Goal: Communication & Community: Answer question/provide support

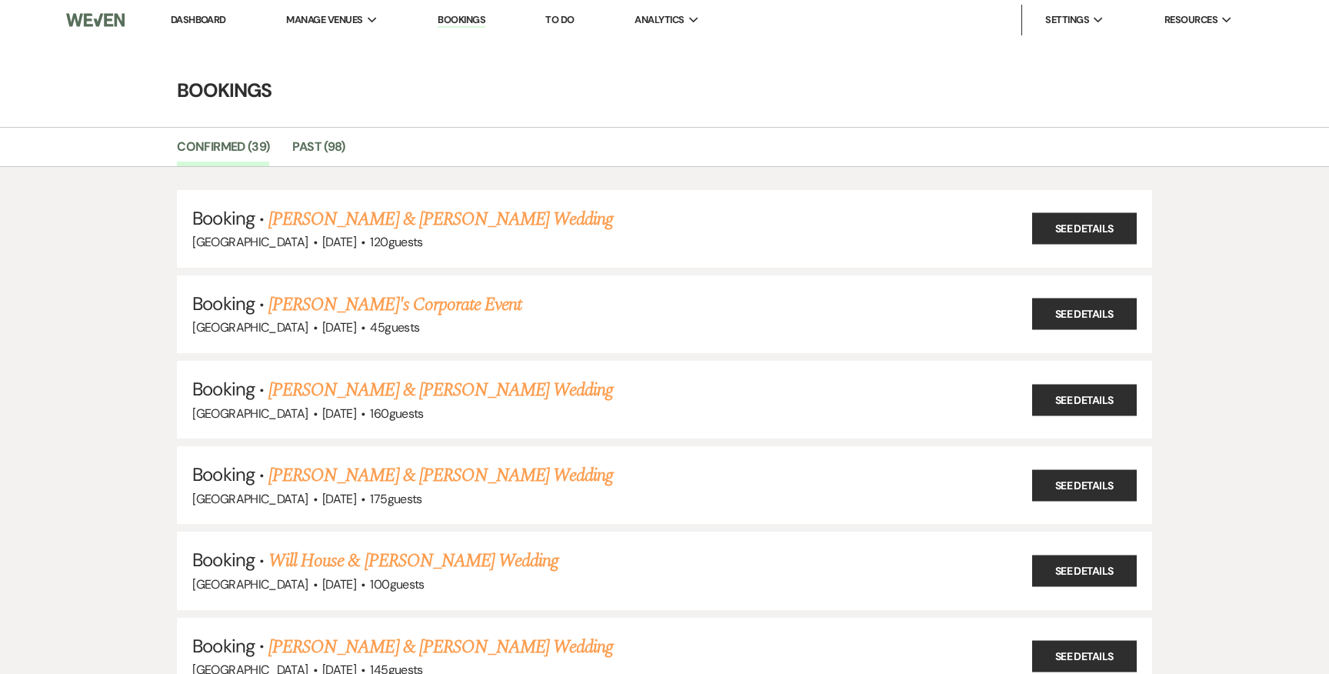
click at [218, 31] on li "Dashboard" at bounding box center [198, 20] width 71 height 31
click at [215, 16] on link "Dashboard" at bounding box center [198, 19] width 55 height 13
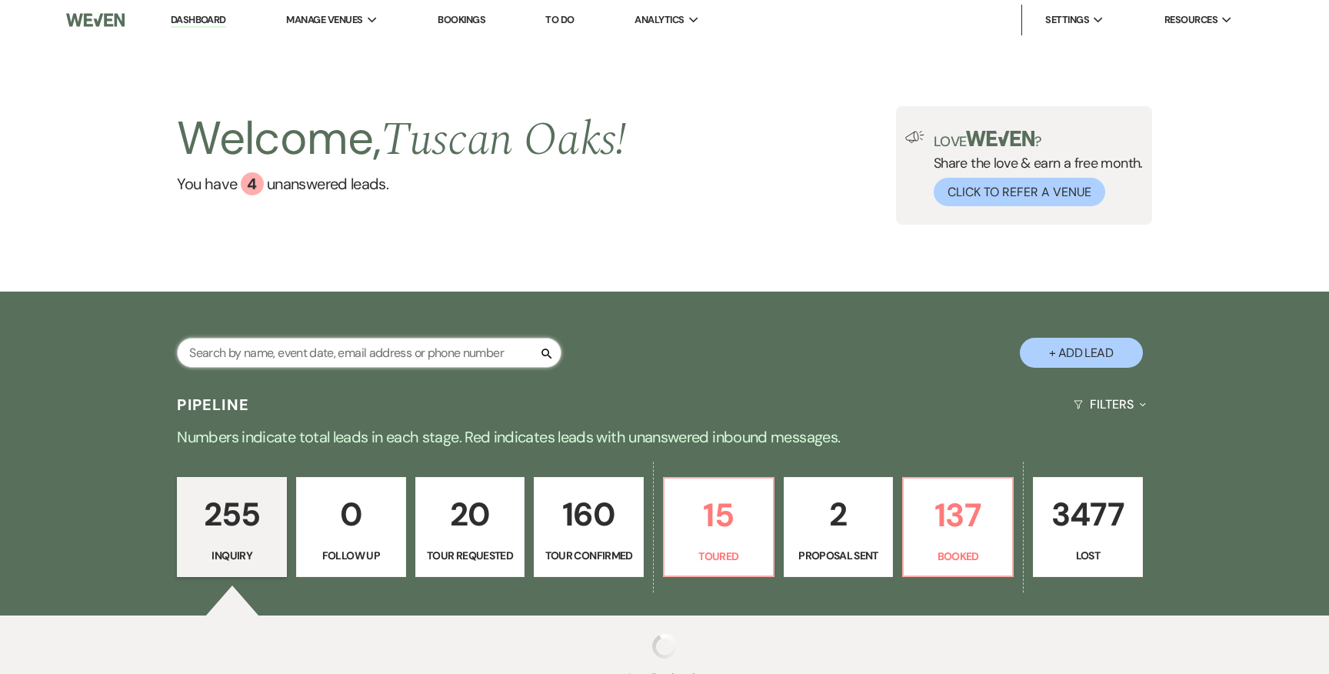
click at [332, 344] on input "text" at bounding box center [369, 353] width 385 height 30
type input "lauren"
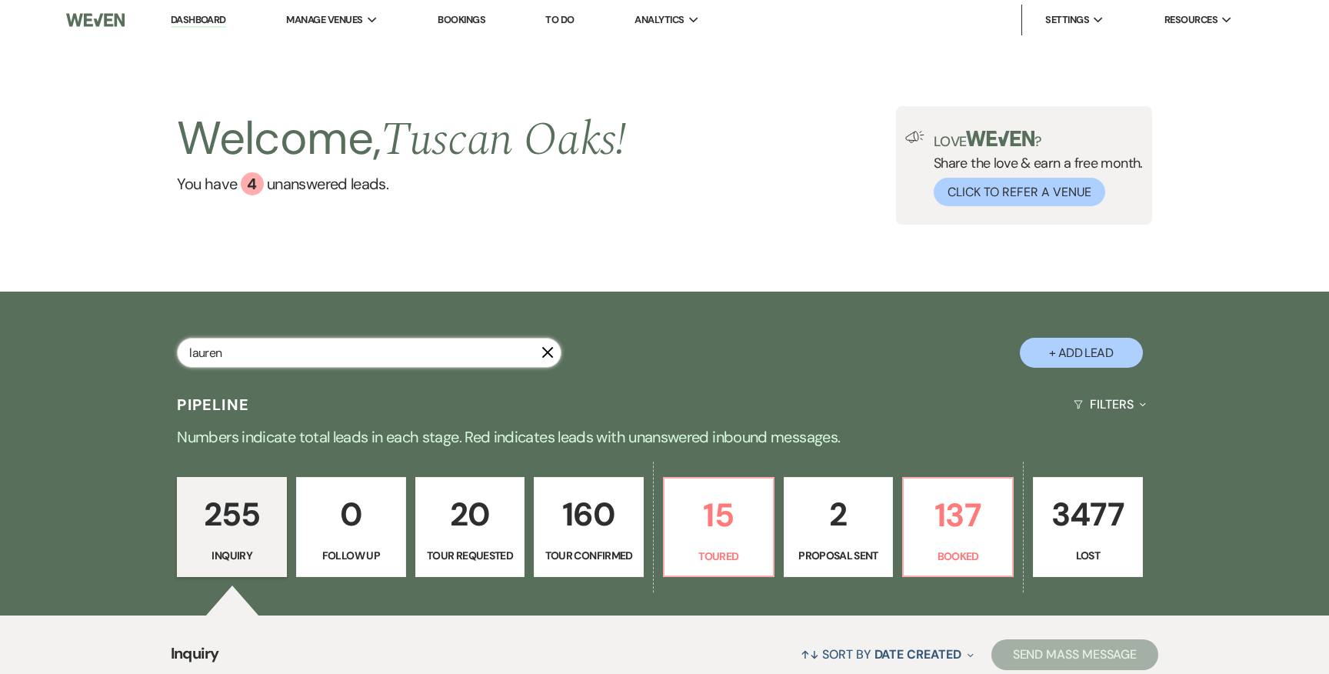
scroll to position [289, 0]
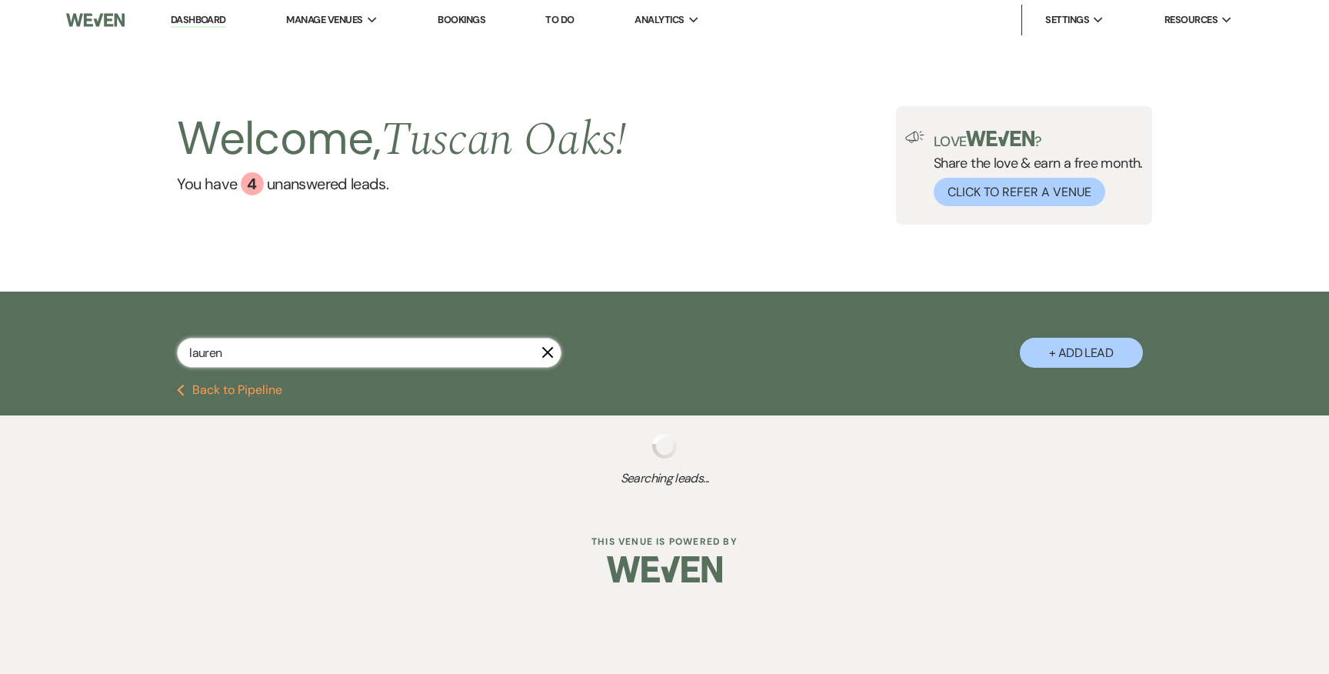
select select "4"
select select "8"
select select "5"
select select "8"
select select "5"
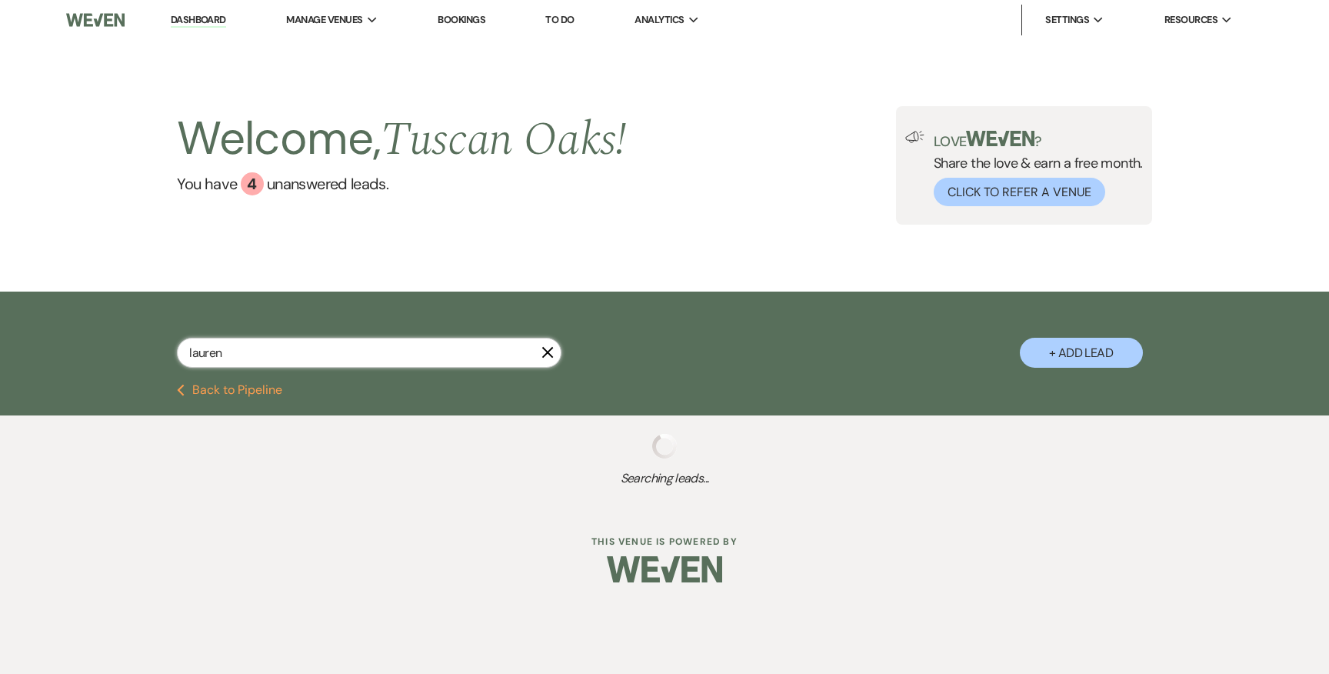
select select "8"
select select "5"
select select "8"
select select "5"
select select "8"
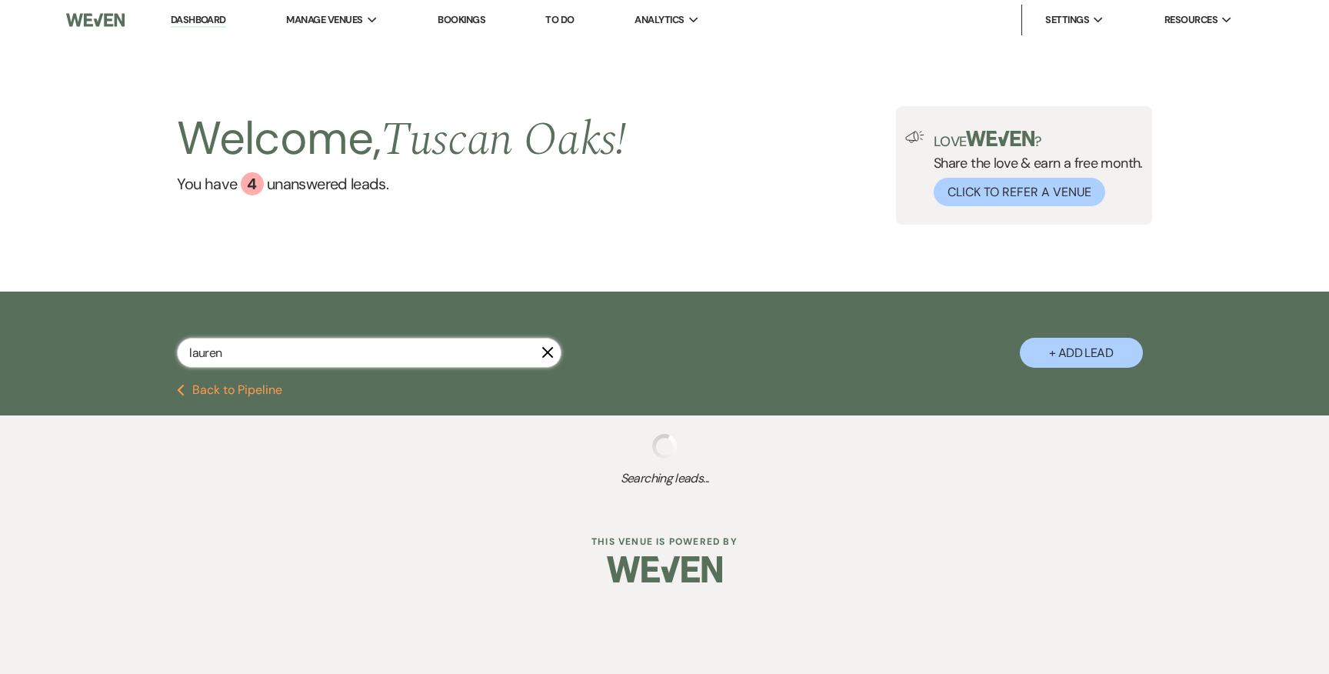
select select "5"
select select "4"
select select "8"
select select "5"
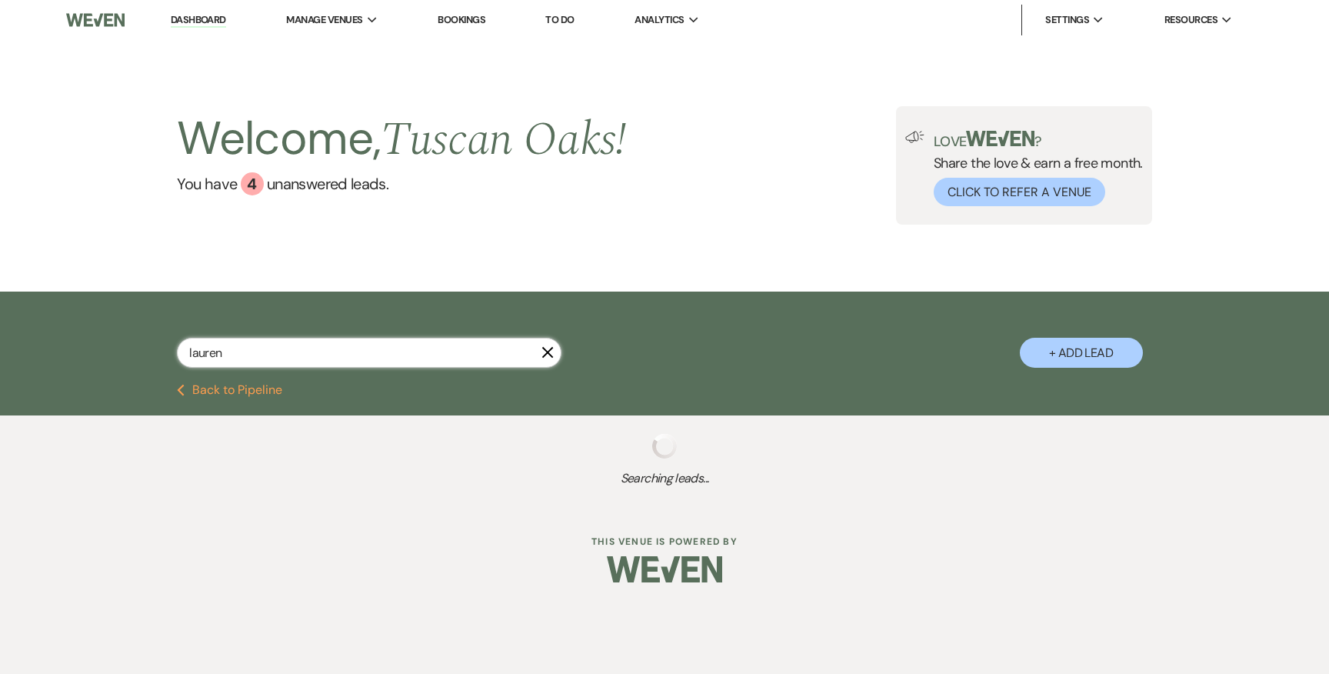
select select "8"
select select "6"
select select "8"
select select "5"
select select "8"
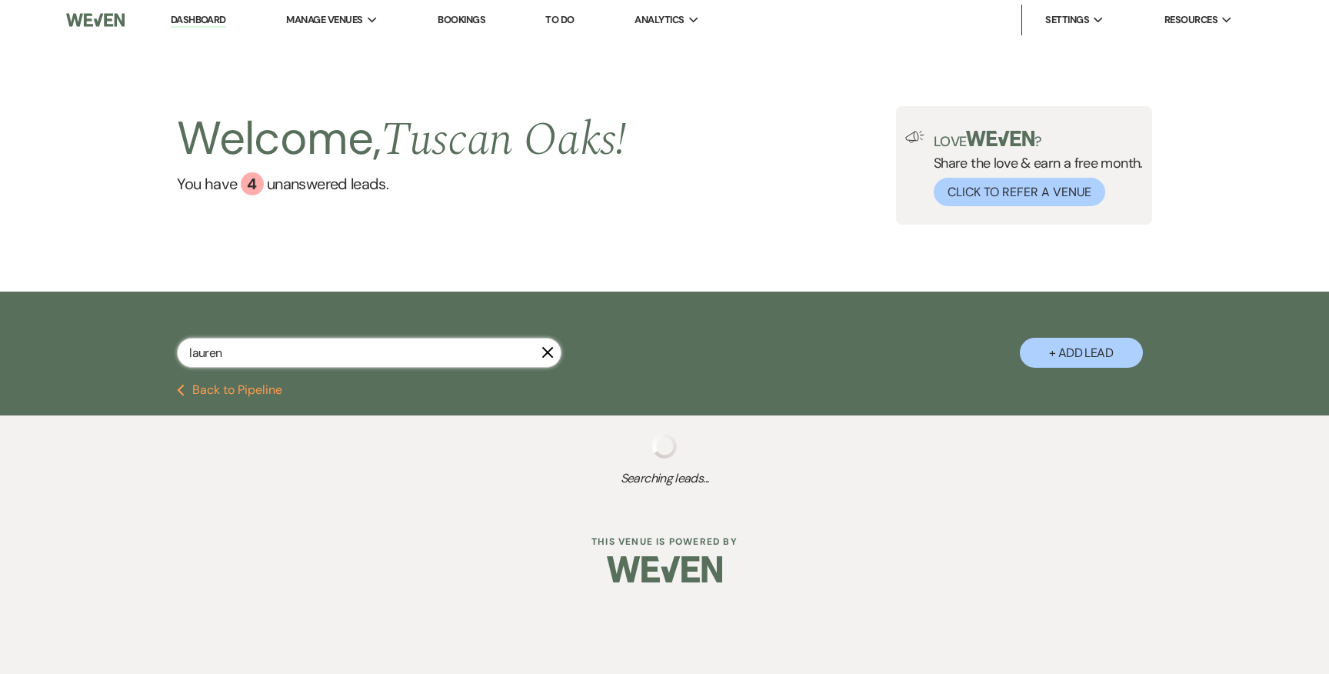
select select "5"
select select "8"
select select "5"
select select "8"
select select "7"
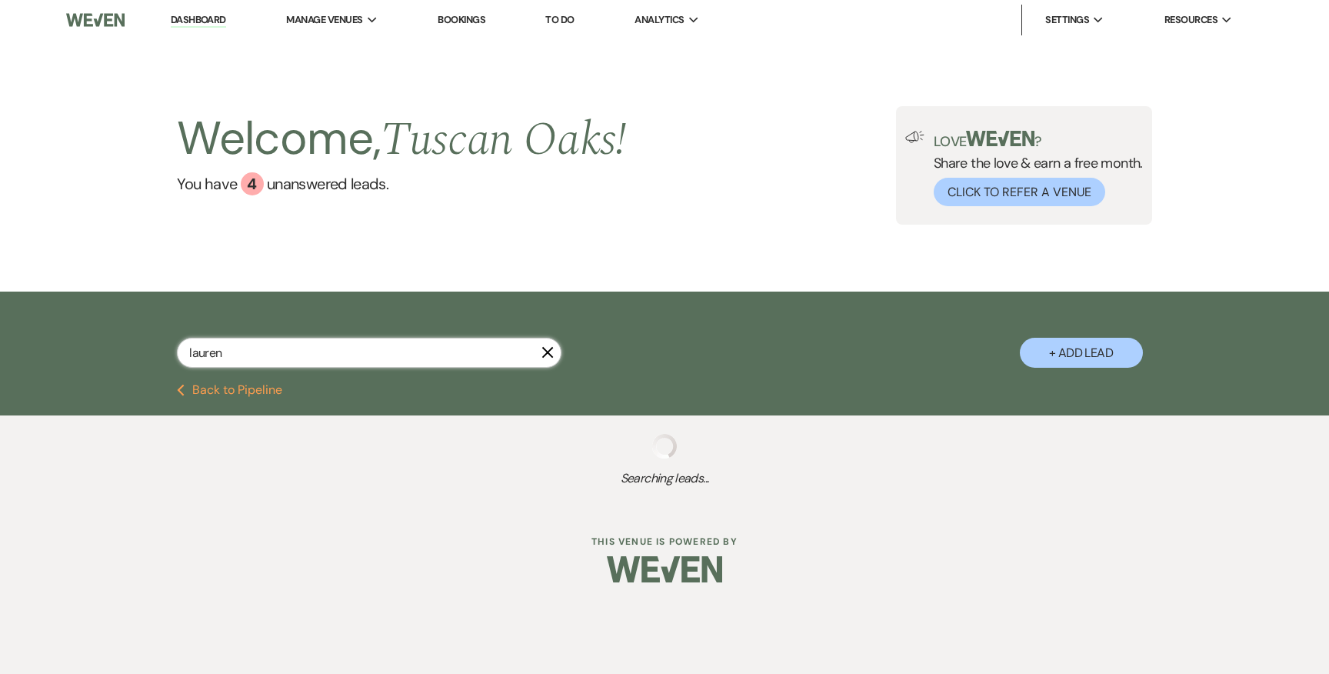
select select "8"
select select "5"
select select "8"
select select "5"
select select "8"
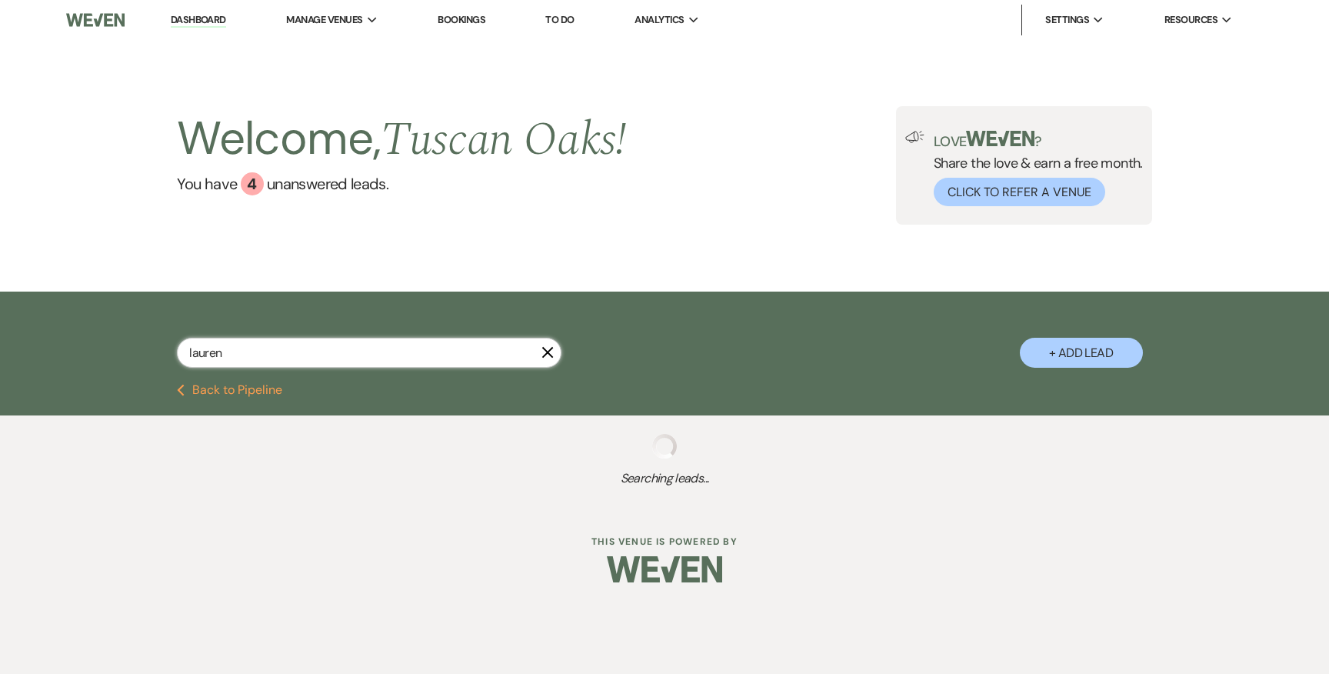
select select "10"
select select "8"
select select "5"
select select "8"
select select "6"
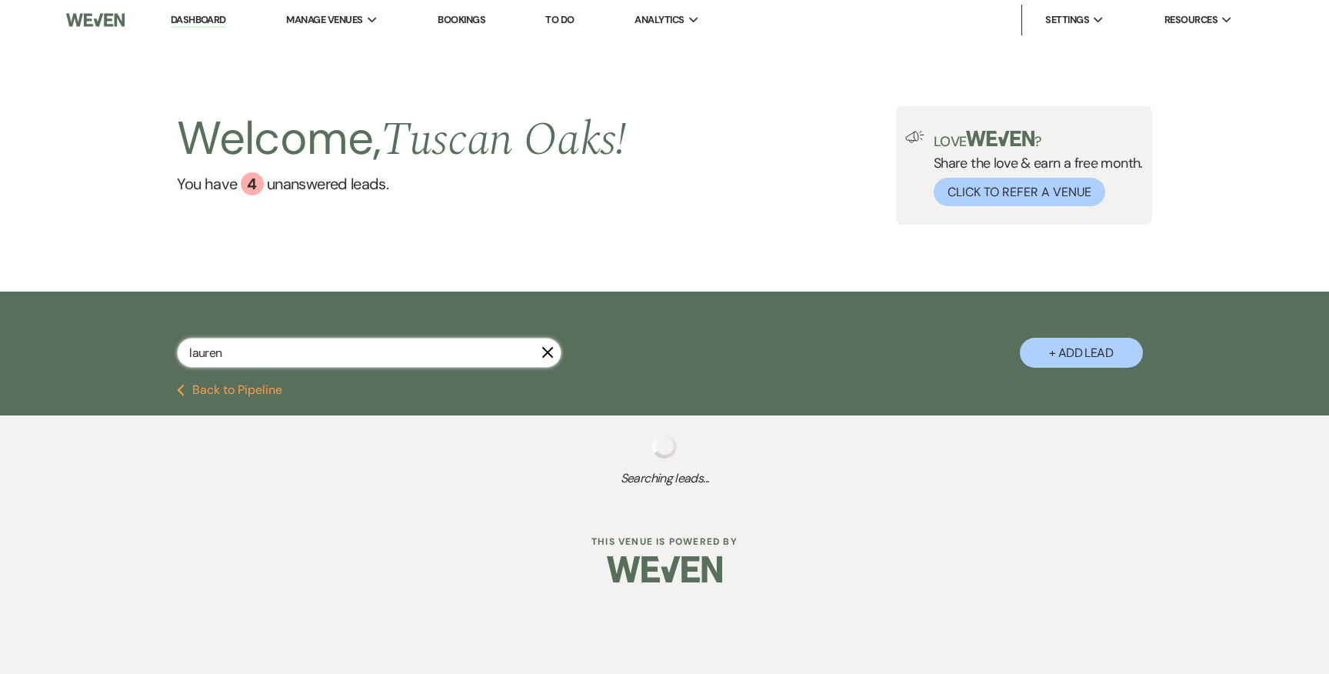
select select "2"
select select "8"
select select "6"
select select "8"
select select "5"
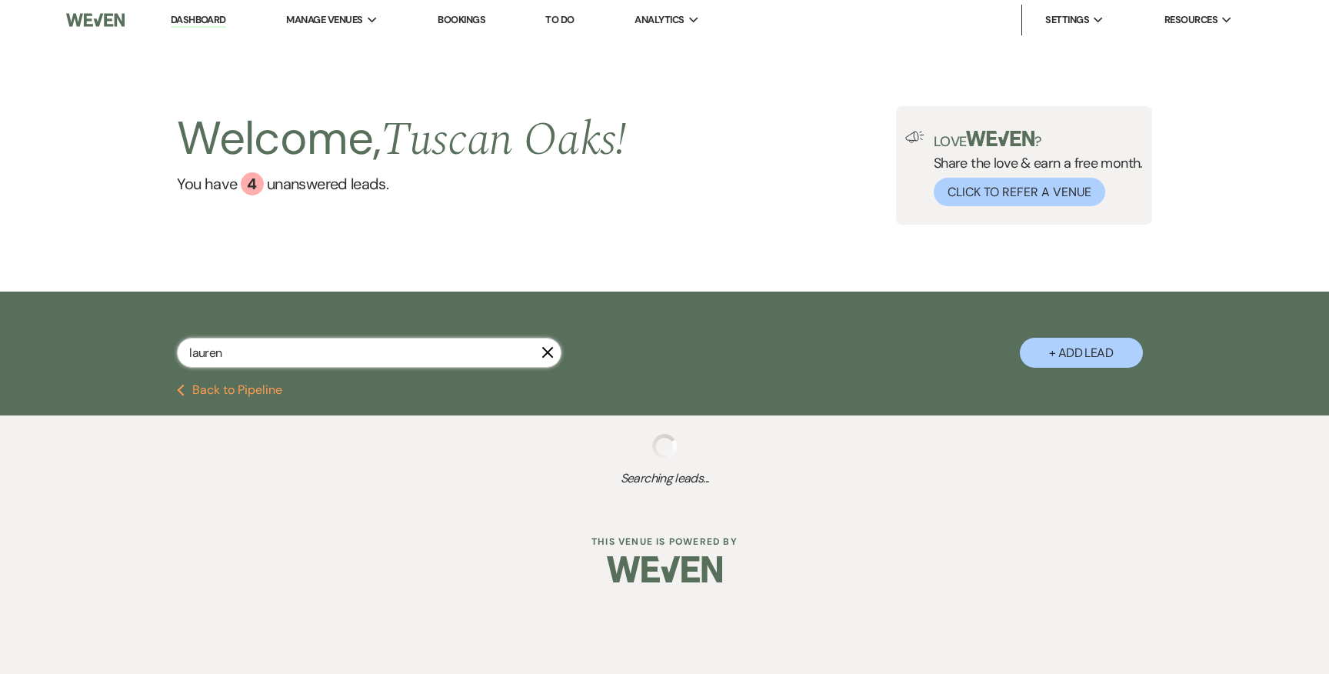
select select "8"
select select "5"
select select "8"
select select "5"
select select "8"
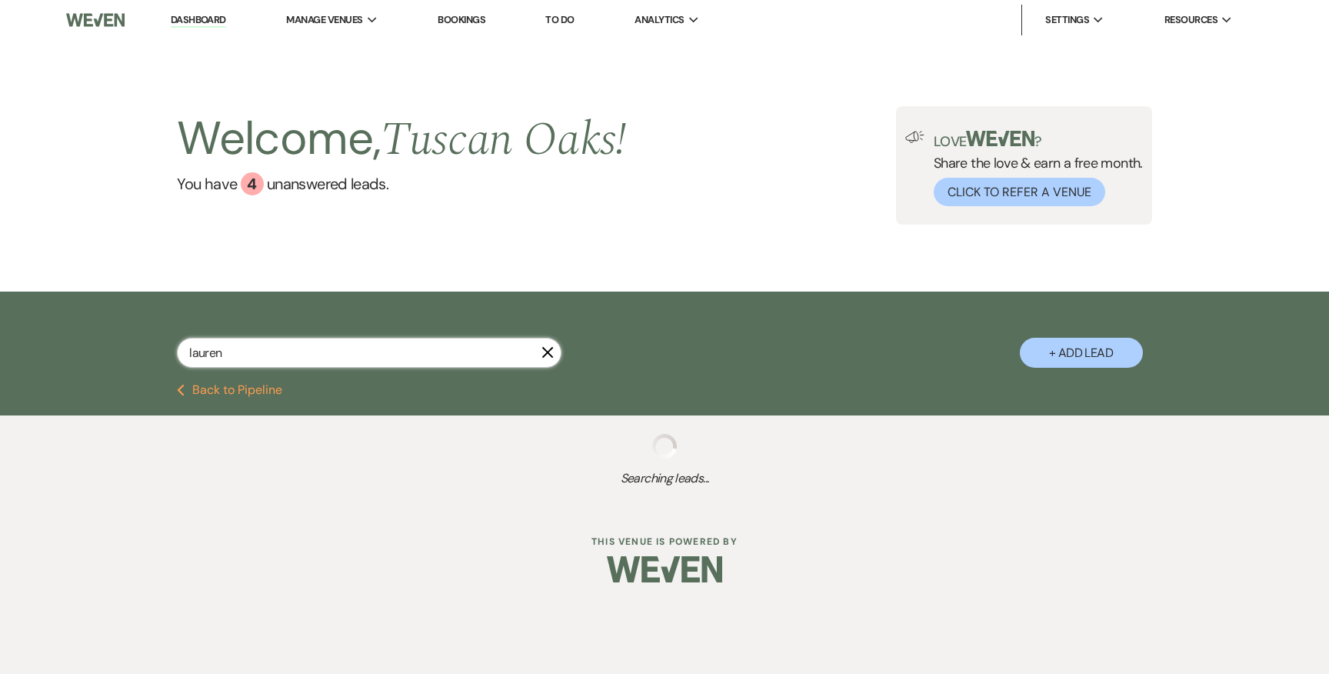
select select "5"
select select "8"
select select "5"
select select "4"
select select "8"
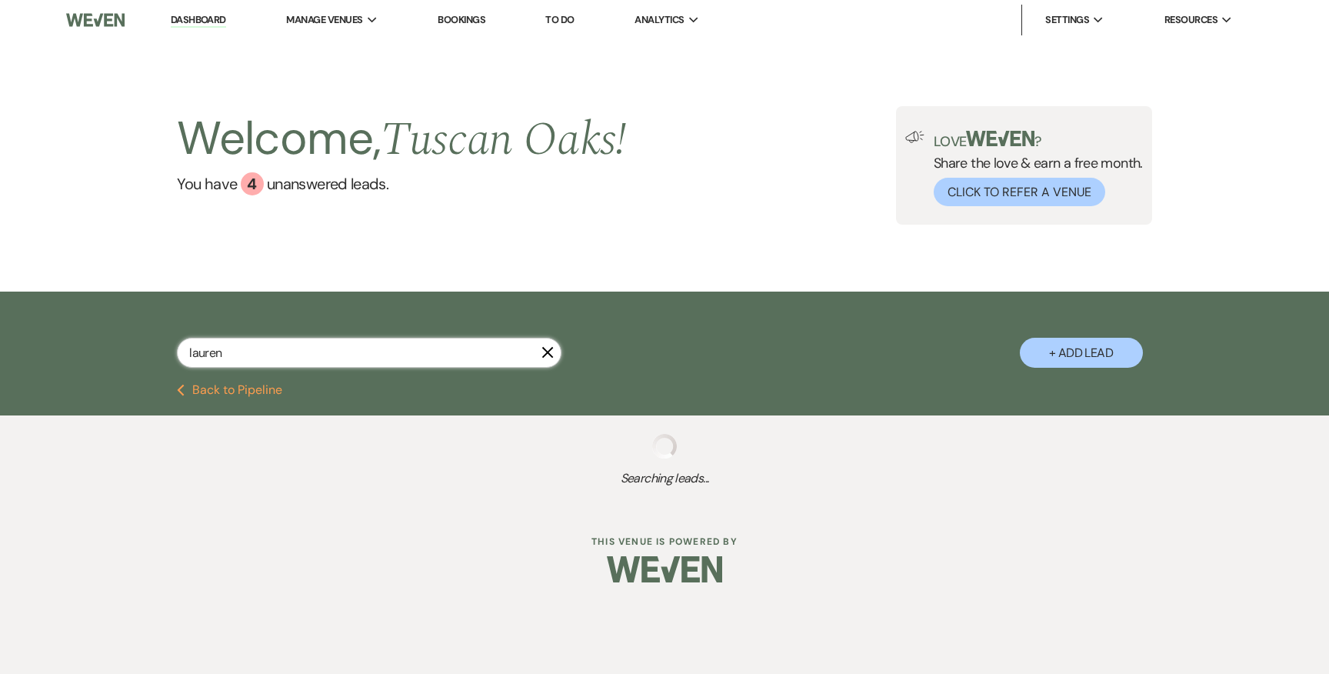
select select "5"
select select "8"
select select "5"
select select "8"
select select "5"
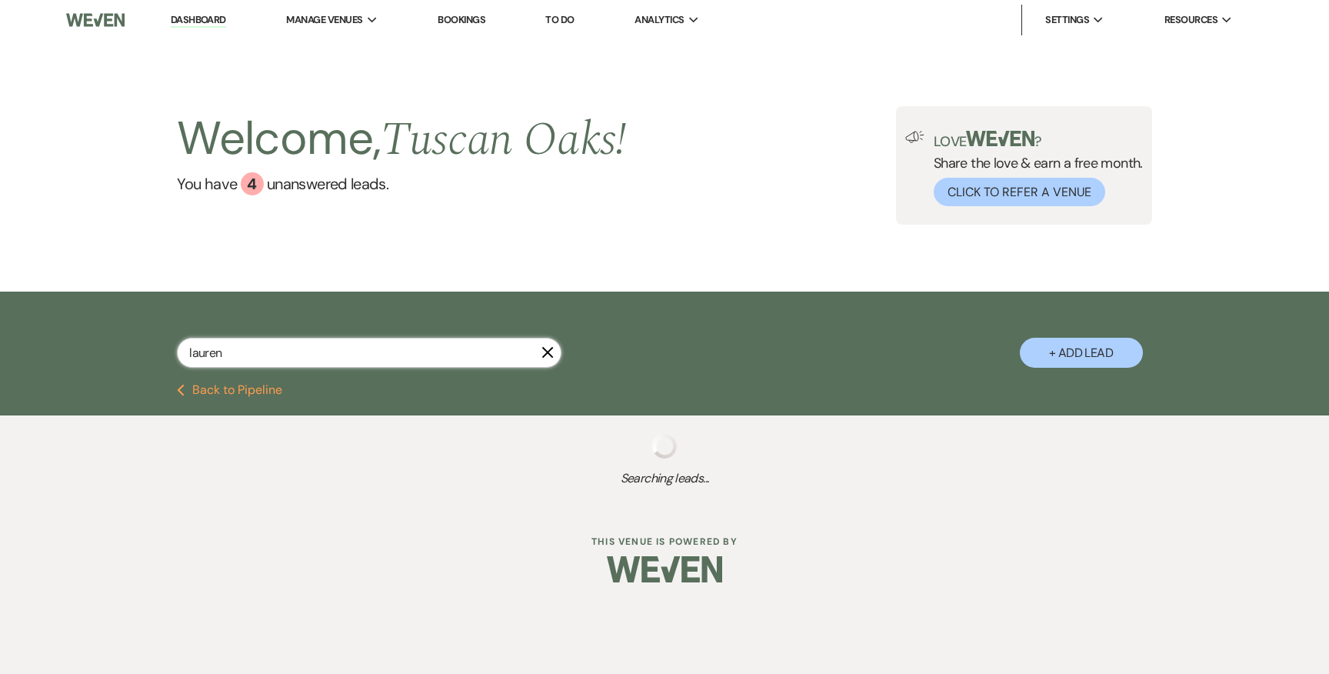
select select "8"
select select "5"
select select "8"
select select "5"
select select "8"
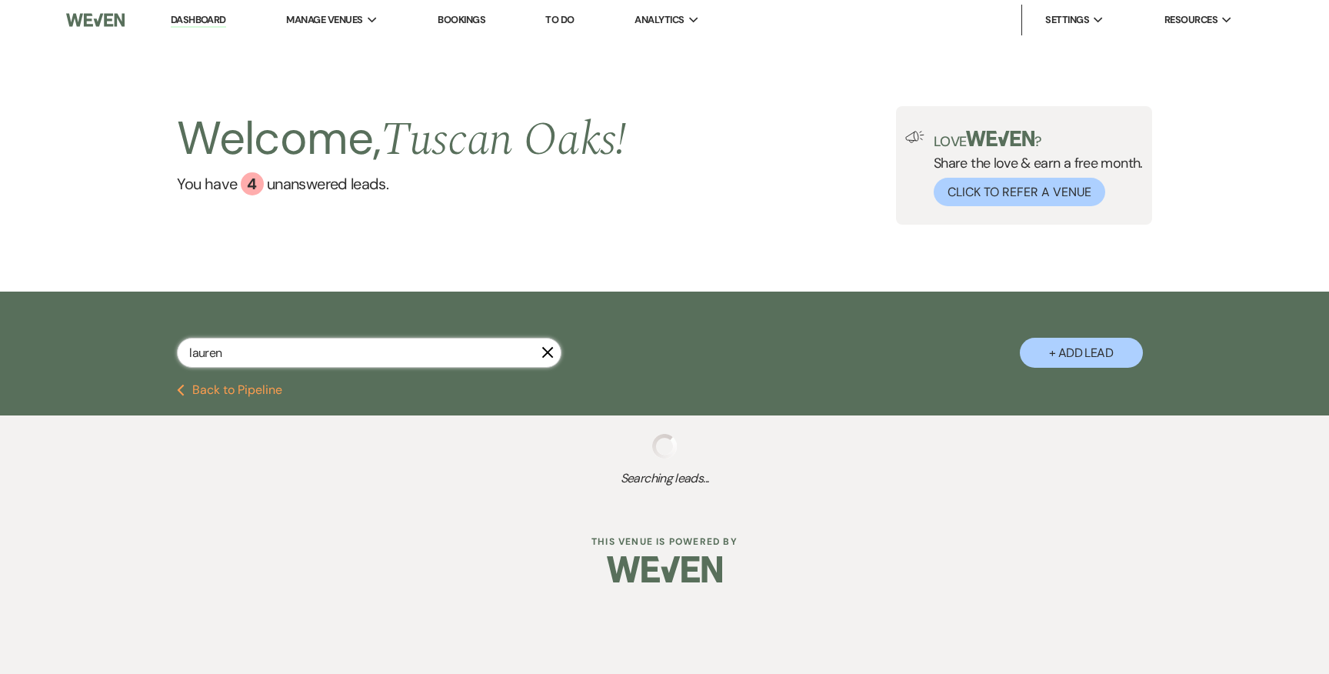
select select "5"
select select "8"
select select "5"
select select "8"
select select "5"
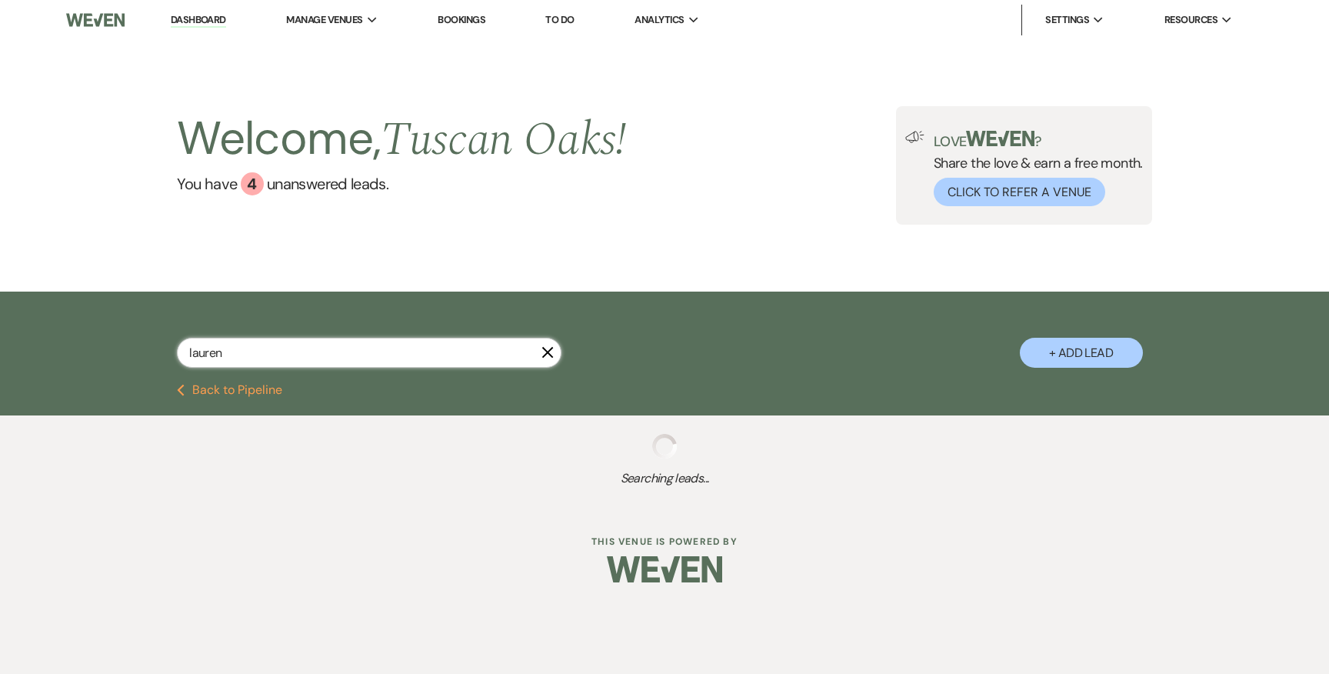
select select "8"
select select "5"
select select "8"
select select "5"
select select "8"
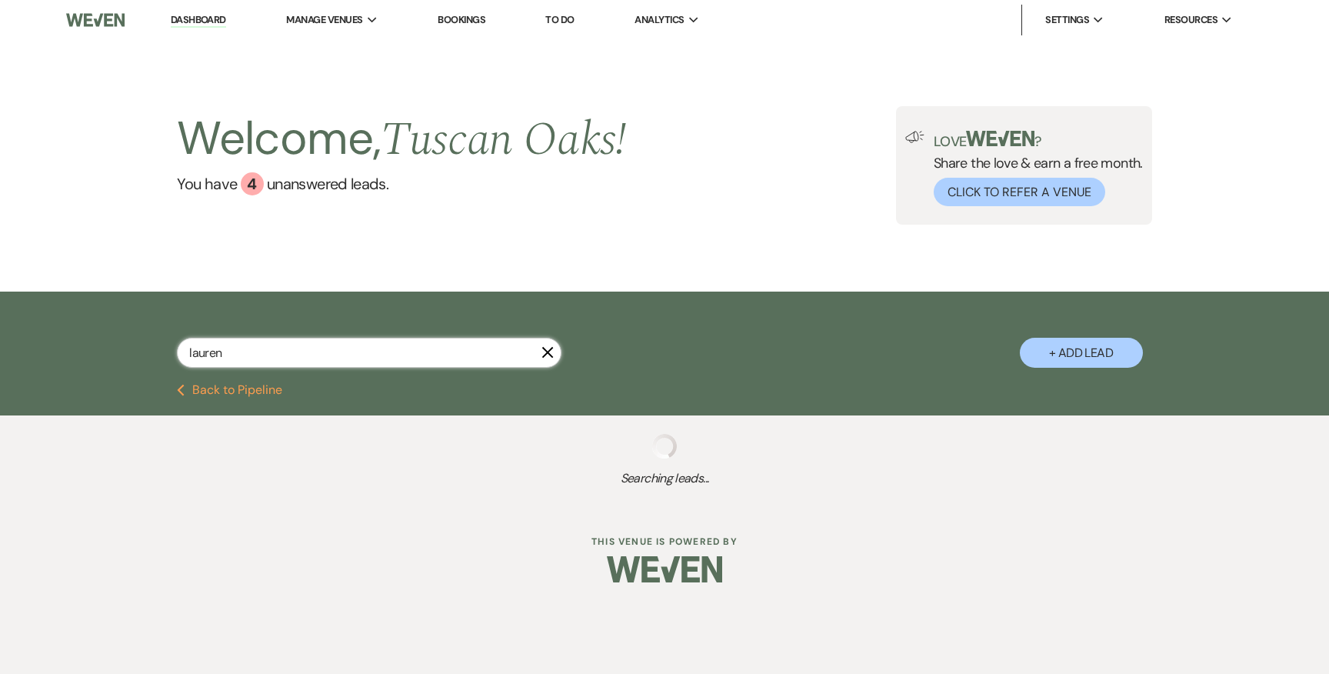
select select "5"
select select "8"
select select "5"
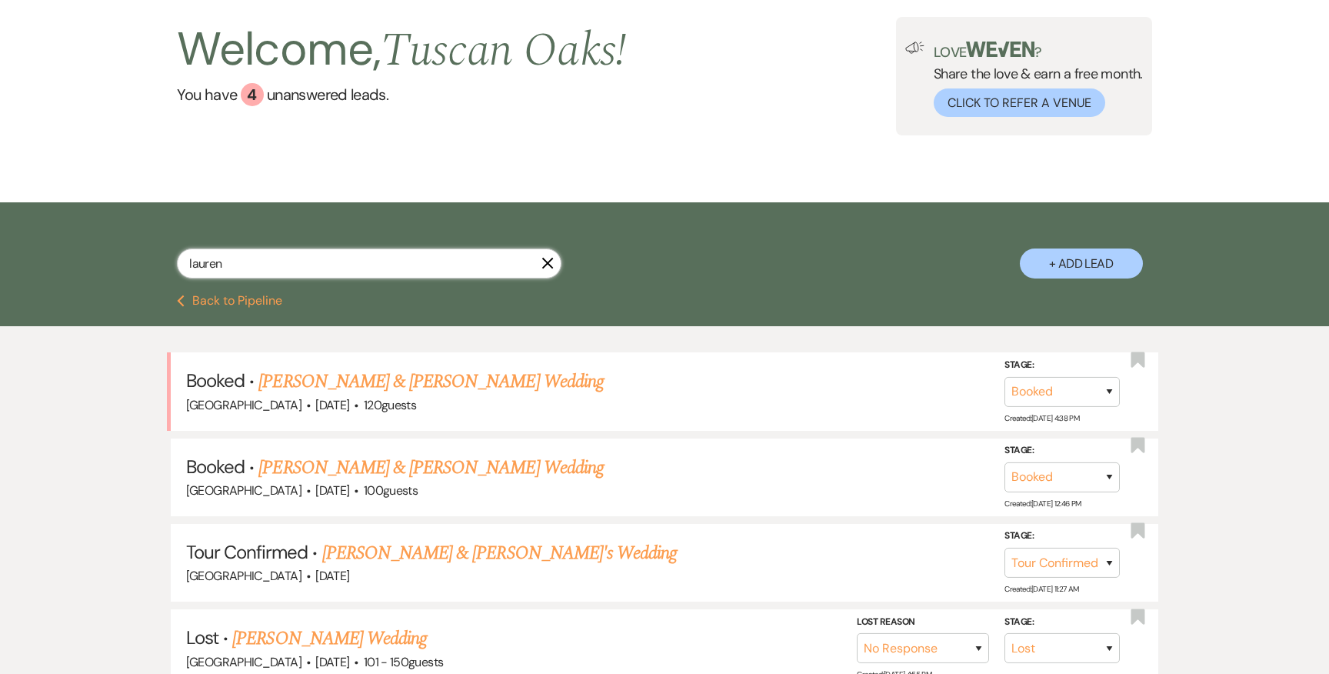
scroll to position [99, 0]
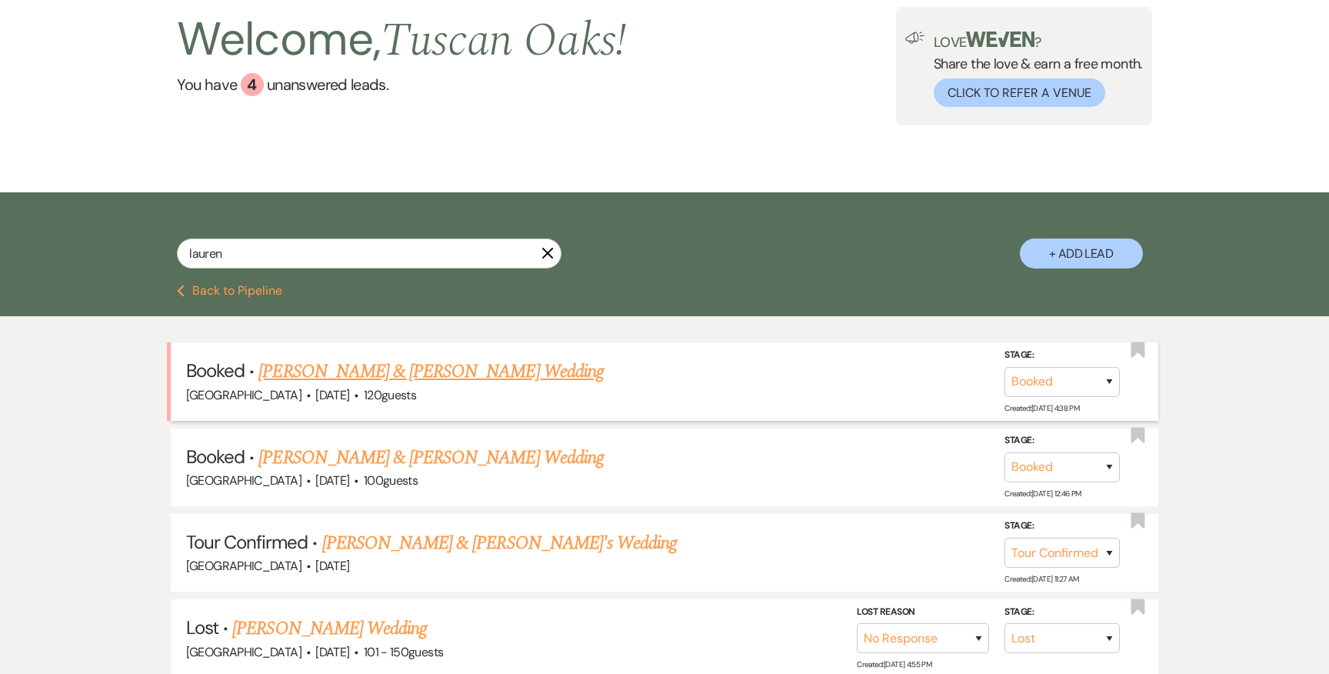
click at [402, 374] on link "[PERSON_NAME] & [PERSON_NAME] Wedding" at bounding box center [431, 372] width 345 height 28
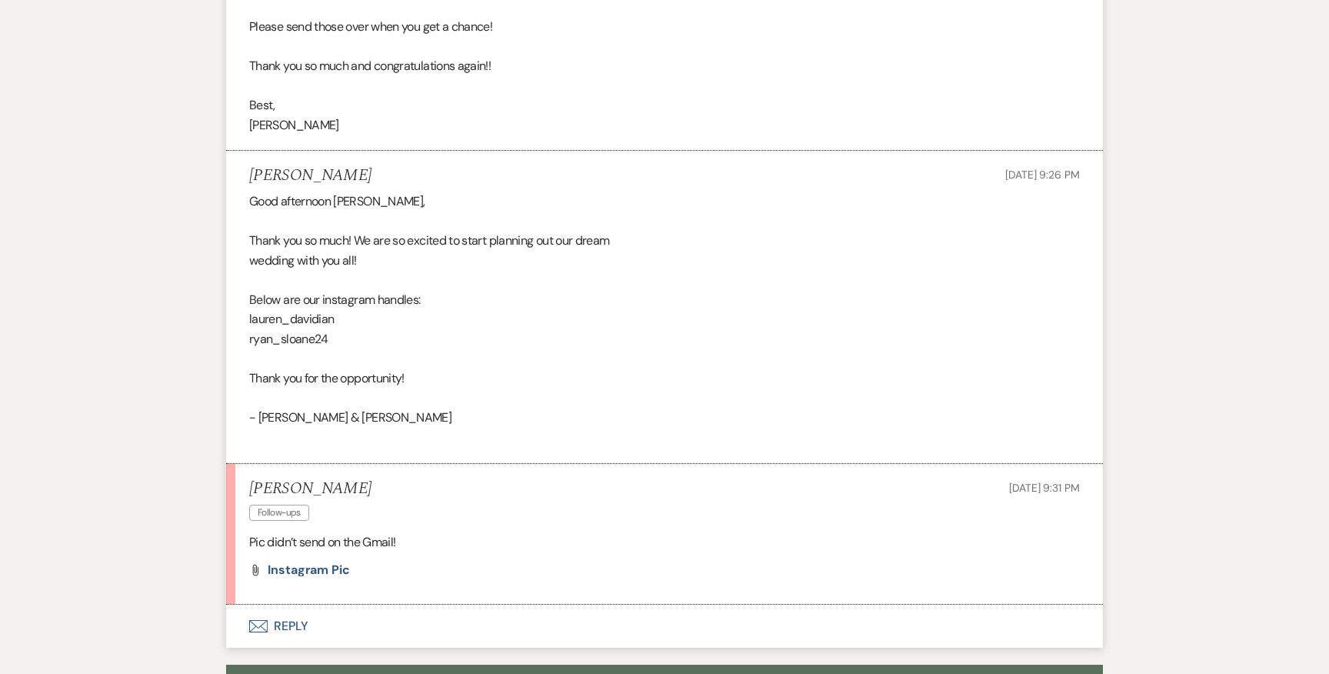
scroll to position [626, 0]
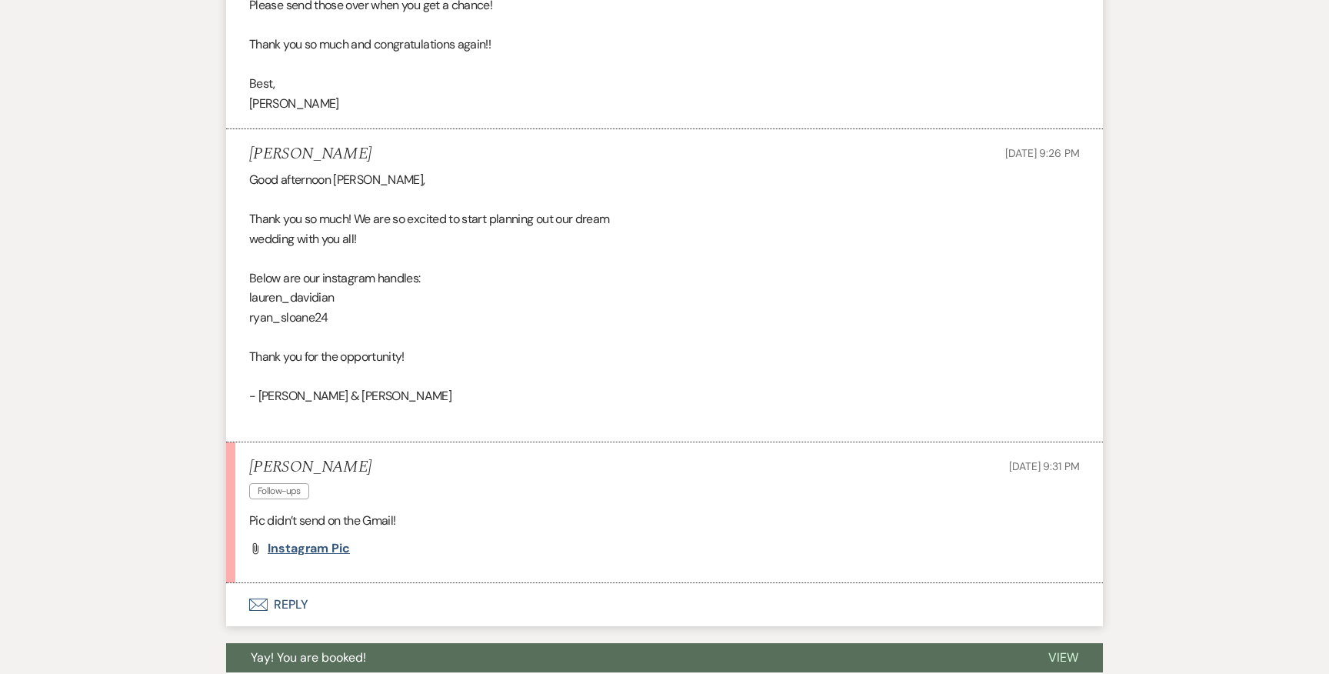
click at [318, 547] on span "Instagram Pic" at bounding box center [309, 548] width 82 height 16
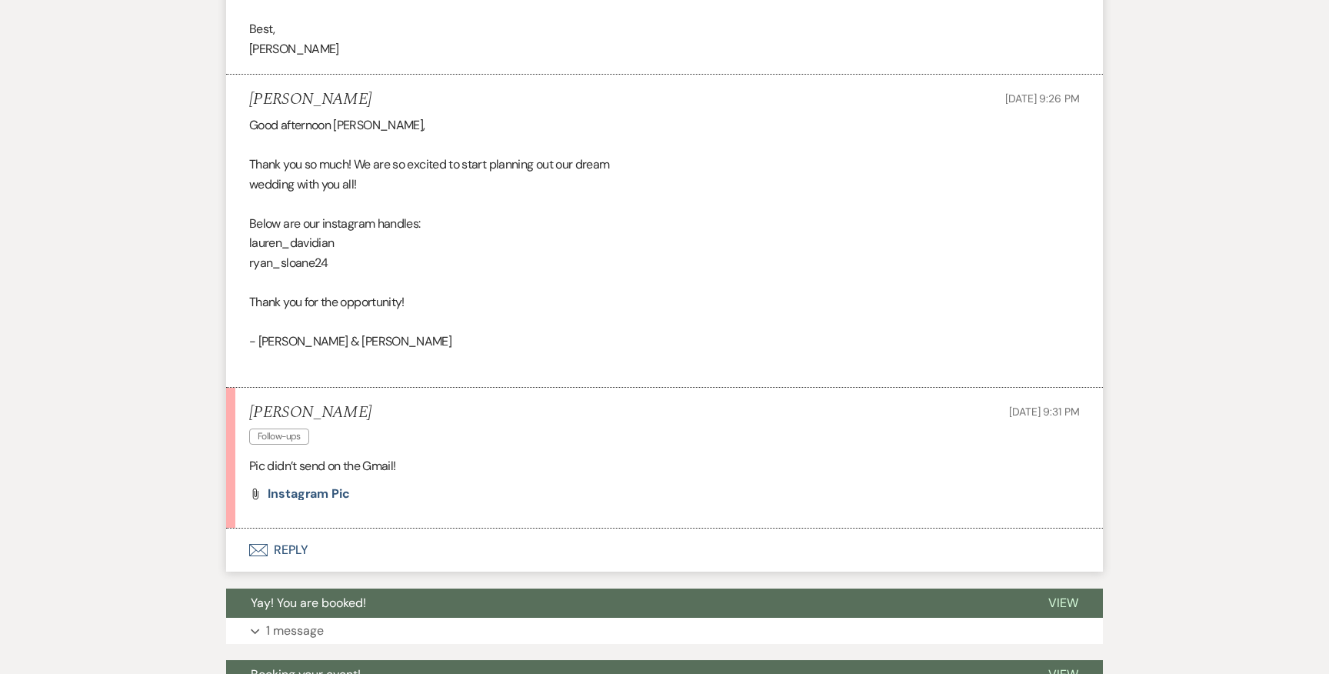
click at [303, 554] on button "Envelope Reply" at bounding box center [664, 550] width 877 height 43
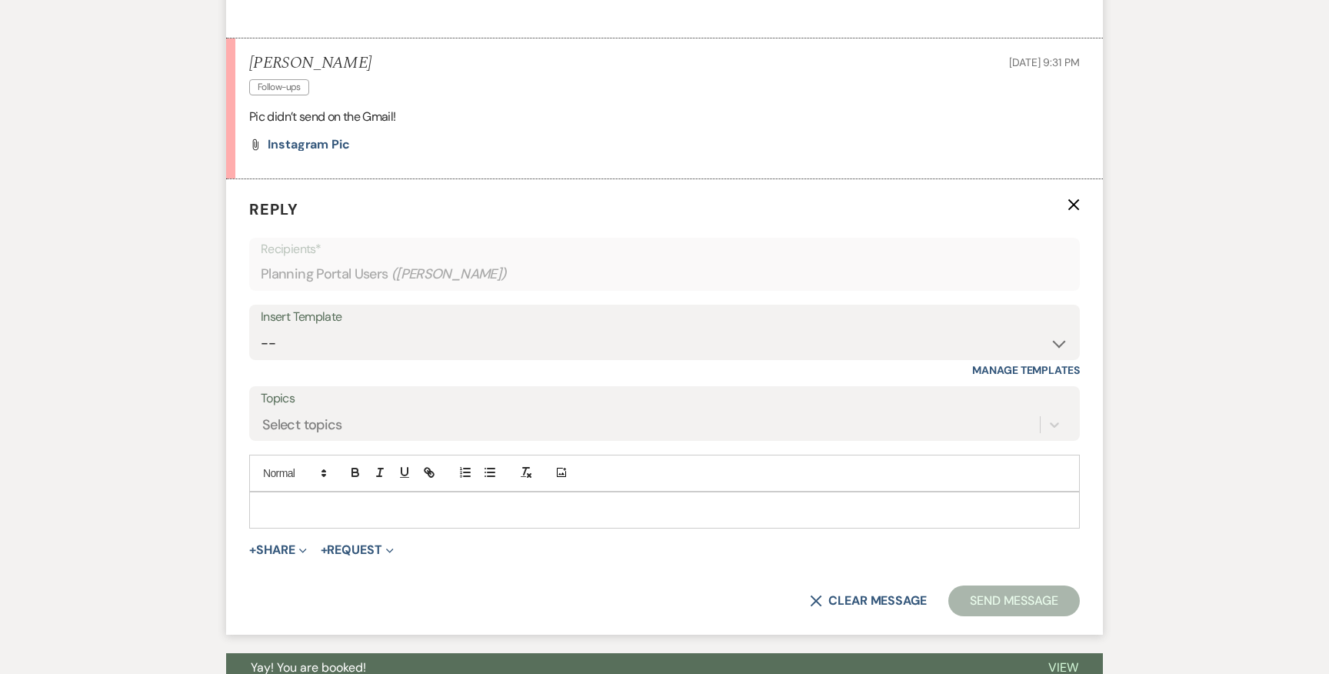
scroll to position [1032, 0]
click at [325, 508] on p at bounding box center [665, 508] width 806 height 17
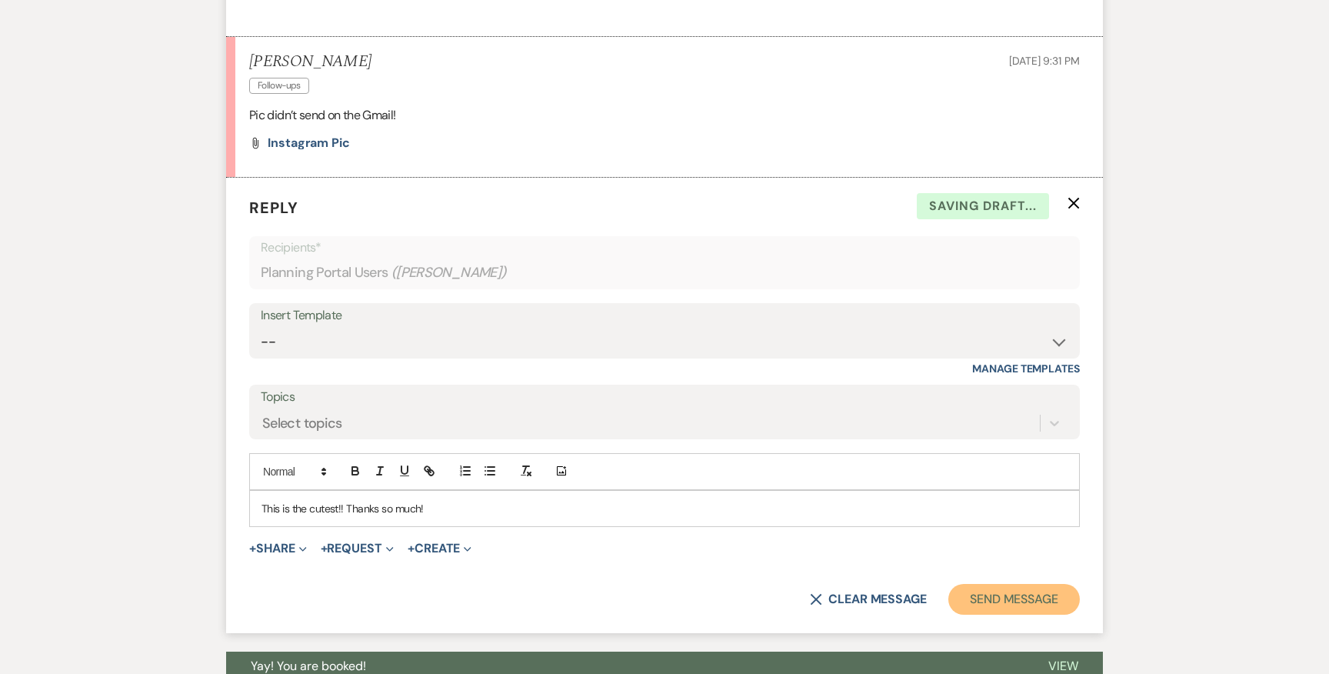
click at [1022, 604] on button "Send Message" at bounding box center [1015, 599] width 132 height 31
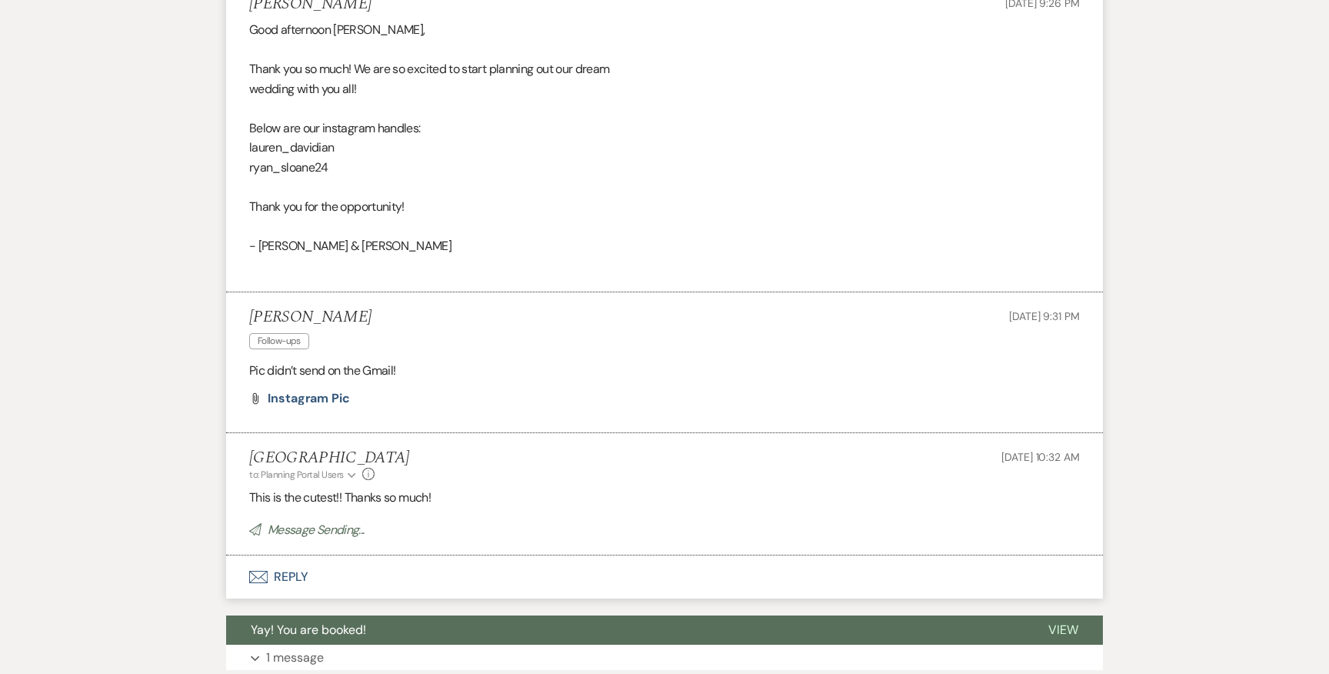
scroll to position [775, 0]
